Goal: Information Seeking & Learning: Find specific fact

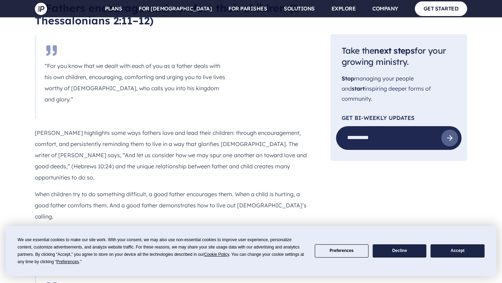
scroll to position [1886, 0]
drag, startPoint x: 33, startPoint y: 124, endPoint x: 189, endPoint y: 165, distance: 161.6
click at [175, 238] on h2 "8. As for me and my household, we will serve the Lord ([PERSON_NAME][DEMOGRAPHI…" at bounding box center [171, 250] width 273 height 25
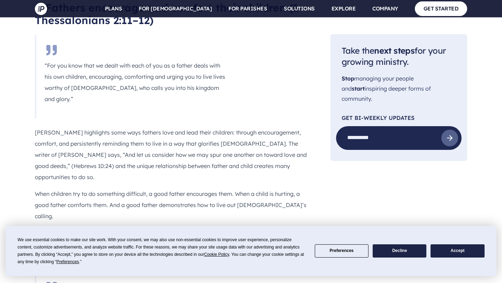
click at [175, 238] on h2 "8. As for me and my household, we will serve the Lord ([PERSON_NAME][DEMOGRAPHI…" at bounding box center [171, 250] width 273 height 25
click at [174, 238] on h2 "8. As for me and my household, we will serve the Lord ([PERSON_NAME][DEMOGRAPHI…" at bounding box center [171, 250] width 273 height 25
copy div "8. As for me and my household, we will serve the Lord ([PERSON_NAME][DEMOGRAPHI…"
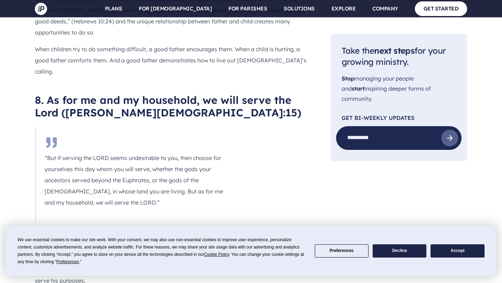
scroll to position [2103, 0]
